Goal: Task Accomplishment & Management: Use online tool/utility

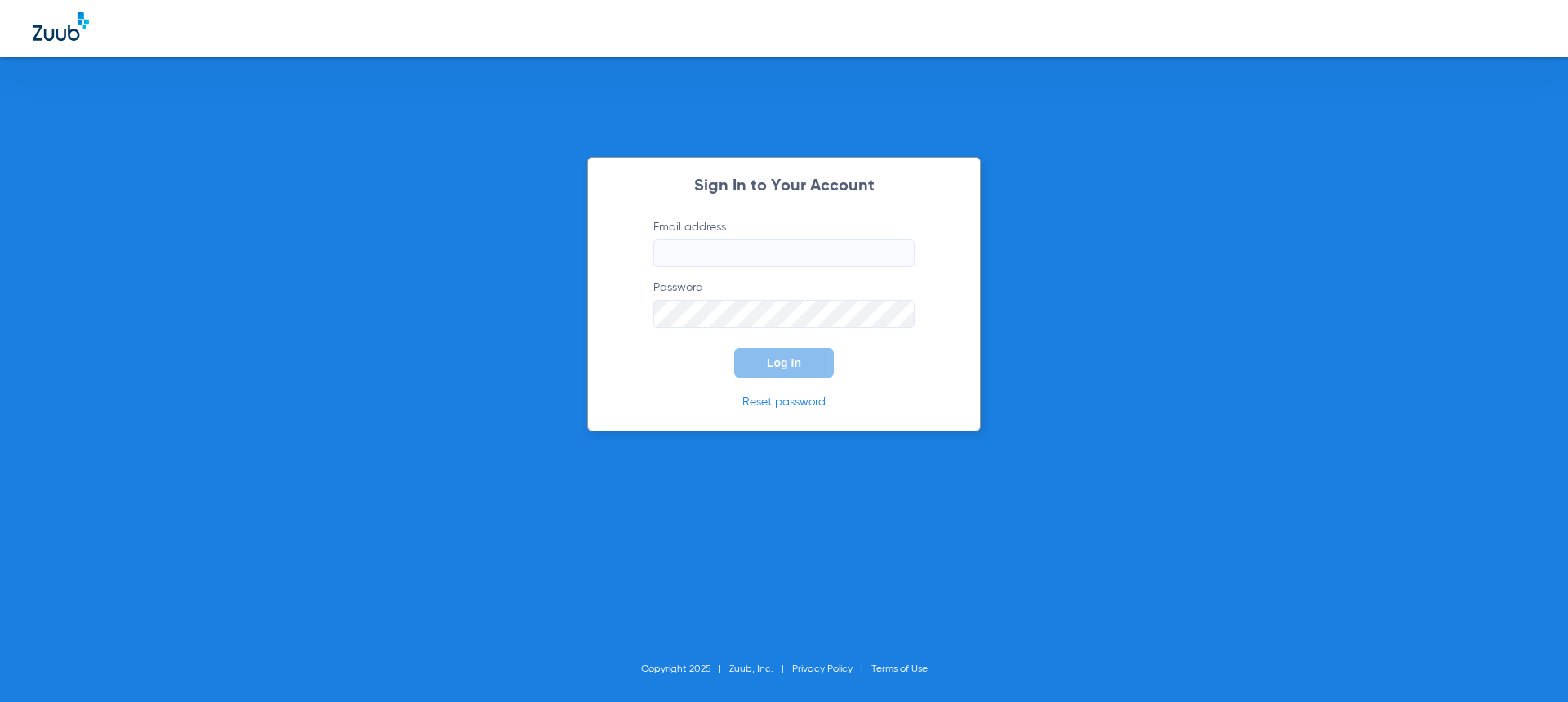
type input "[EMAIL_ADDRESS][DOMAIN_NAME]"
click at [764, 362] on button "Log In" at bounding box center [784, 362] width 99 height 30
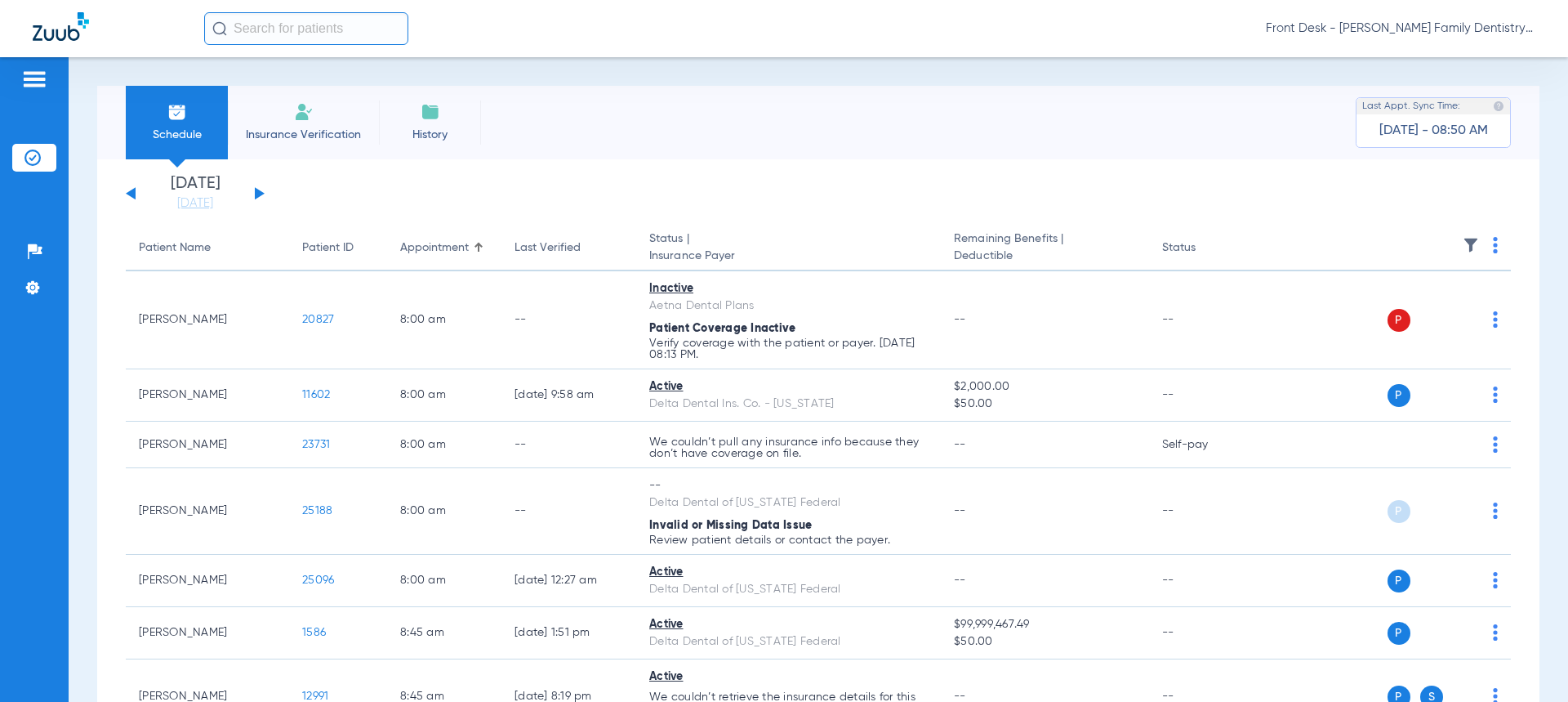
click at [317, 134] on span "Insurance Verification" at bounding box center [303, 134] width 126 height 16
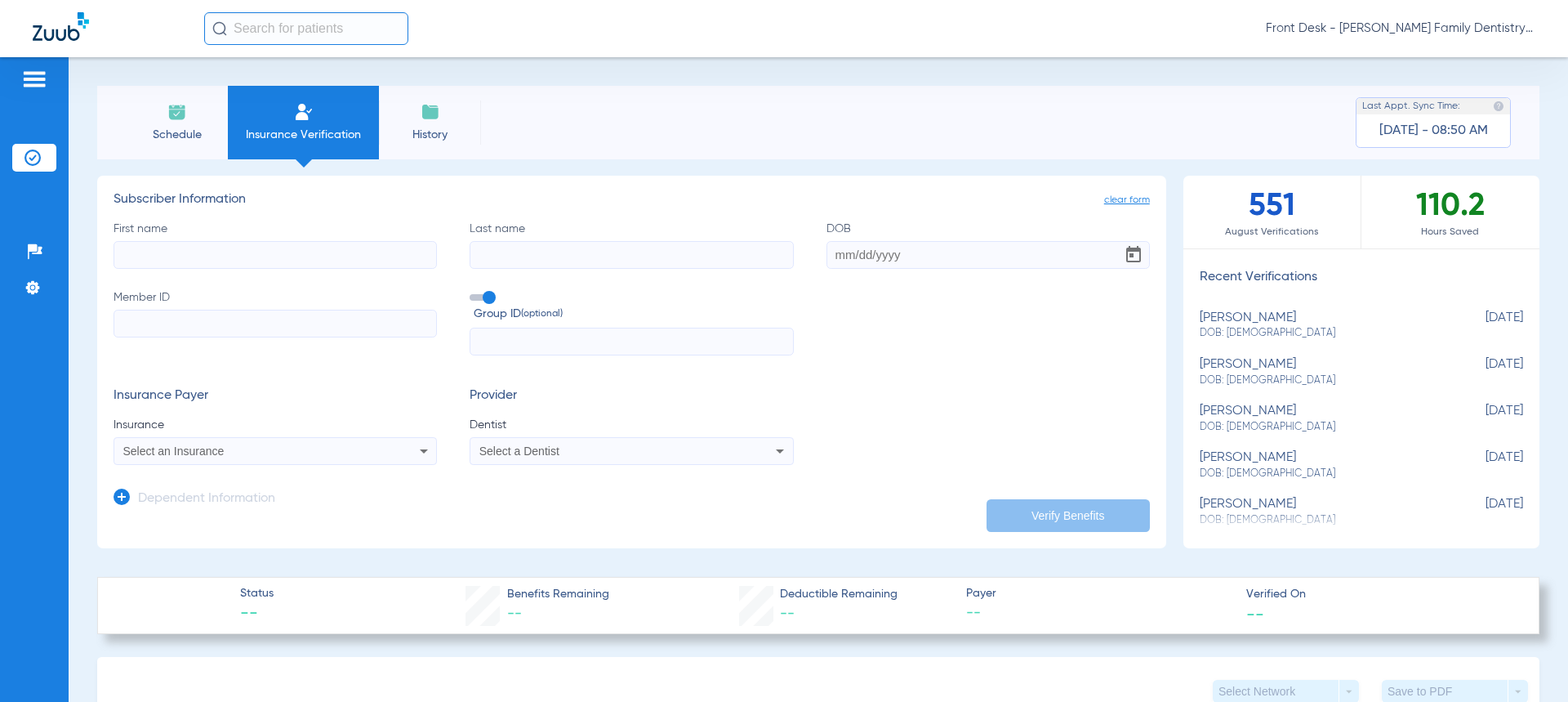
click at [426, 126] on span "History" at bounding box center [429, 134] width 77 height 16
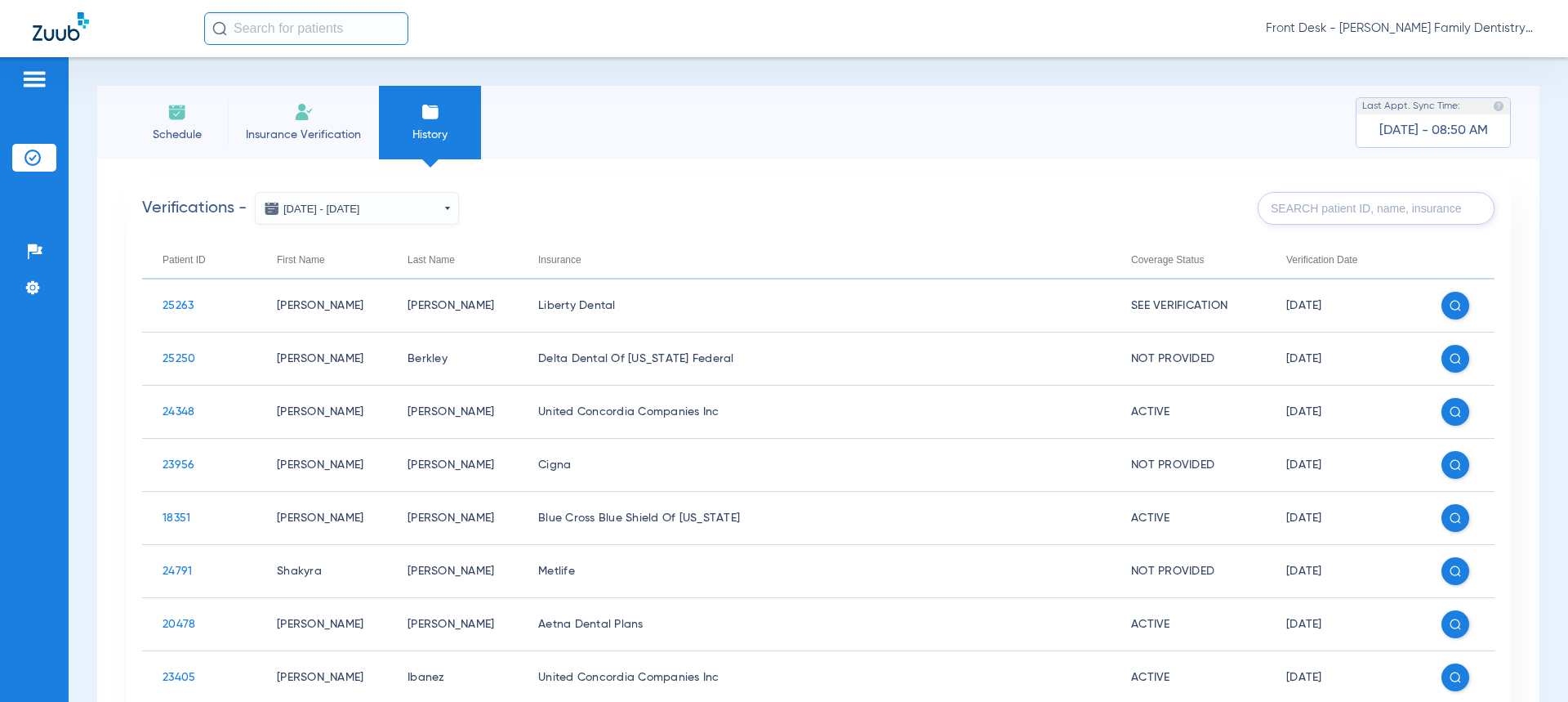
click at [181, 139] on span "Schedule" at bounding box center [176, 134] width 77 height 16
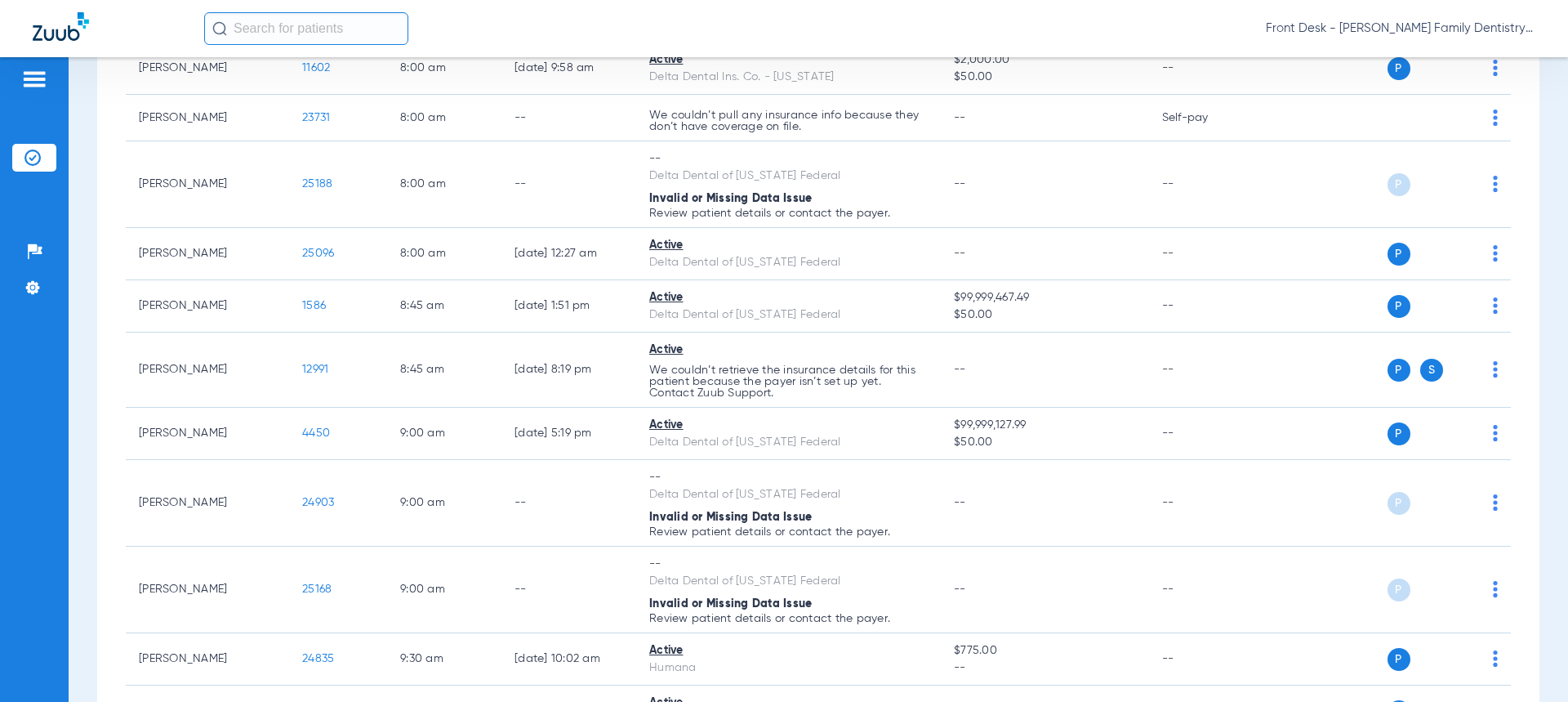
scroll to position [408, 0]
